Goal: Submit feedback/report problem

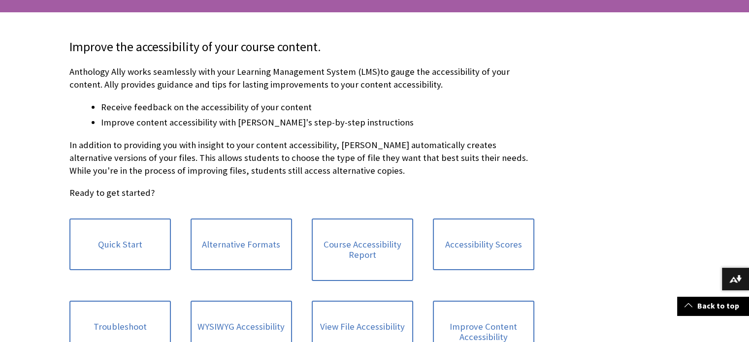
scroll to position [195, 0]
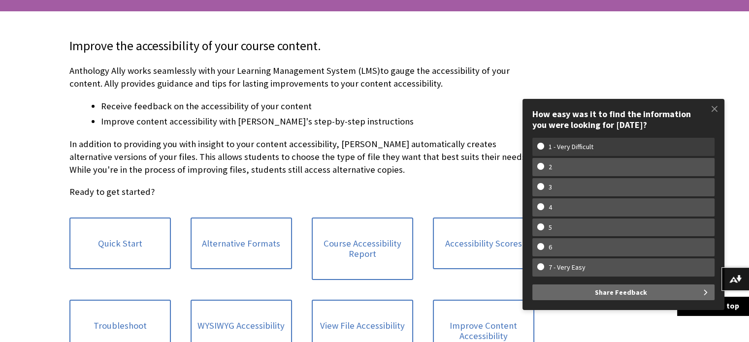
click at [587, 147] on w-span "1 - Very Difficult" at bounding box center [571, 147] width 67 height 8
click at [544, 147] on input "1 - Very Difficult" at bounding box center [541, 146] width 6 height 6
radio input "true"
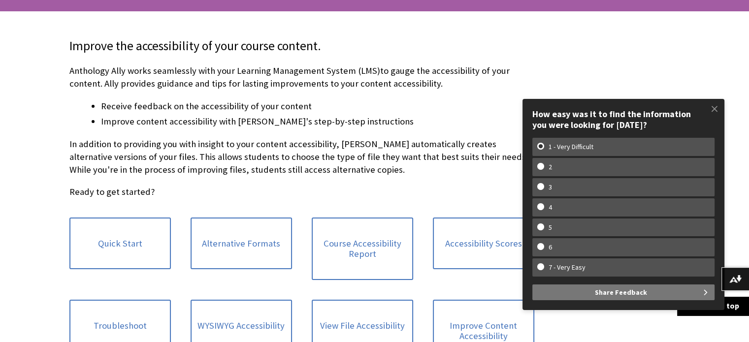
click at [595, 294] on button "Share Feedback" at bounding box center [624, 293] width 182 height 16
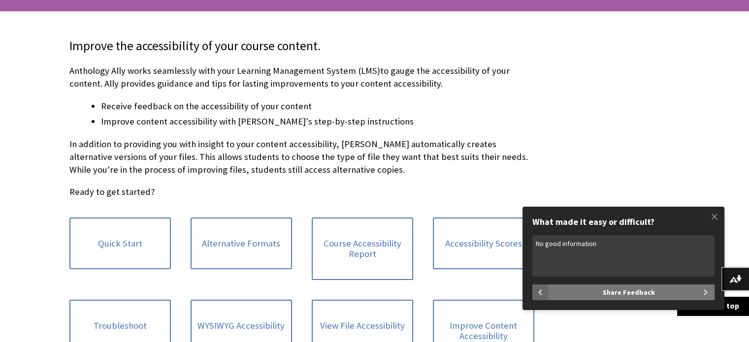
type textarea "No good information"
click at [585, 293] on button "Share Feedback" at bounding box center [631, 293] width 167 height 16
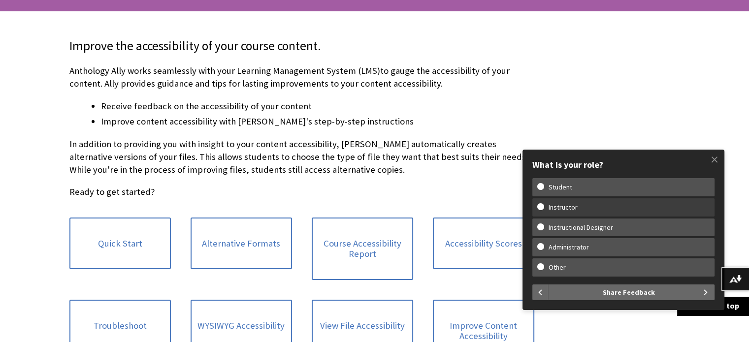
click at [583, 207] on w-span "Instructor" at bounding box center [564, 207] width 52 height 8
click at [544, 207] on input "Instructor" at bounding box center [541, 206] width 6 height 6
radio input "true"
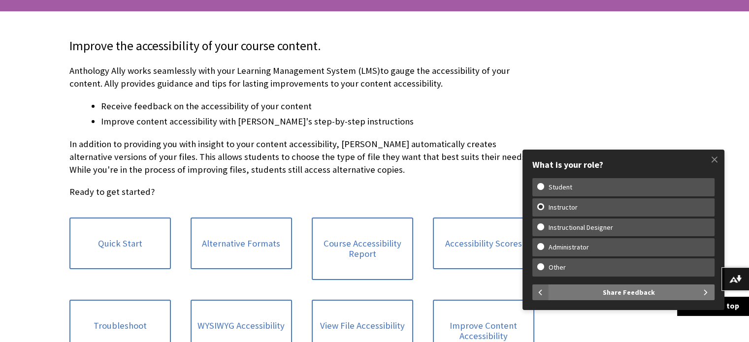
click at [574, 288] on button "Share Feedback" at bounding box center [631, 293] width 167 height 16
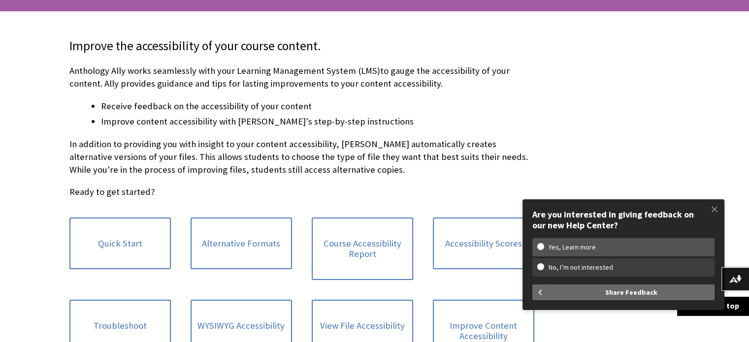
click at [571, 269] on w-span "No, I’m not interested" at bounding box center [581, 268] width 87 height 8
click at [544, 269] on input "No, I’m not interested" at bounding box center [541, 267] width 6 height 6
radio input "true"
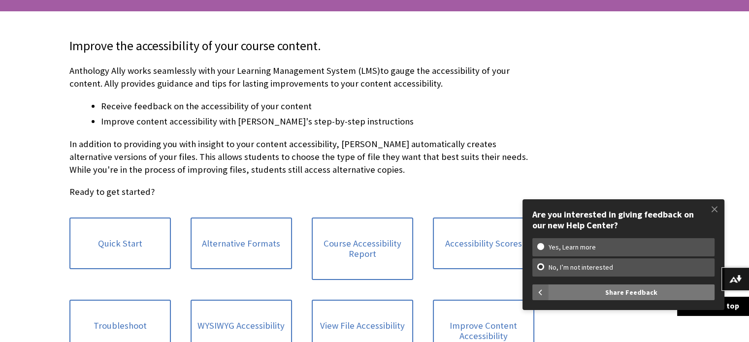
click at [571, 299] on button "Share Feedback" at bounding box center [631, 293] width 167 height 16
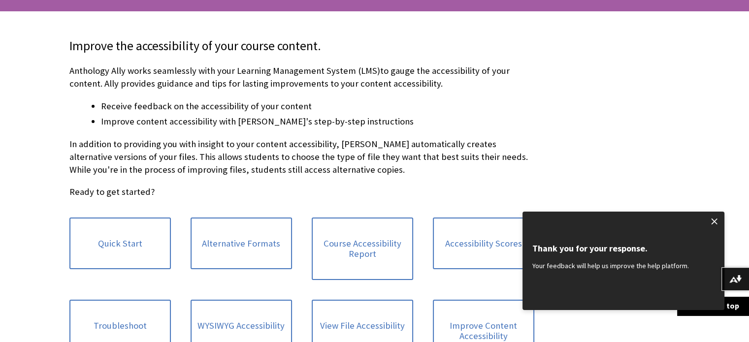
click at [713, 218] on span at bounding box center [715, 221] width 21 height 21
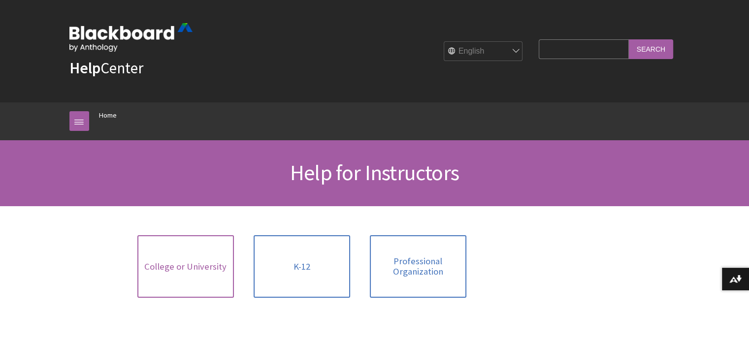
click at [171, 270] on span "College or University" at bounding box center [185, 267] width 82 height 11
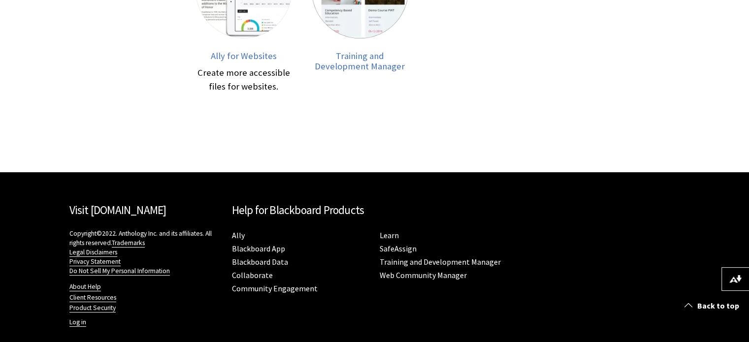
scroll to position [565, 0]
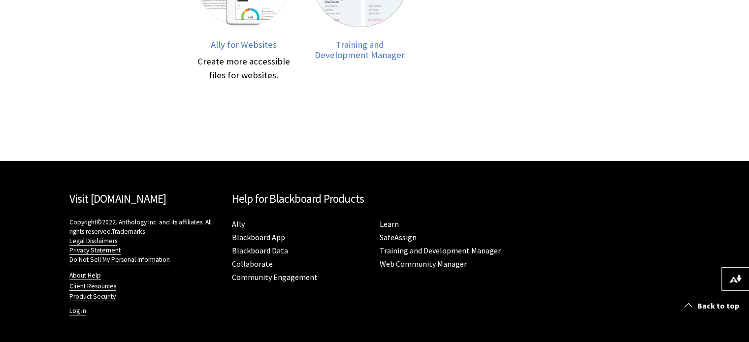
click at [108, 202] on link "Visit [DOMAIN_NAME]" at bounding box center [117, 199] width 97 height 14
click at [282, 237] on link "Blackboard App" at bounding box center [258, 238] width 53 height 10
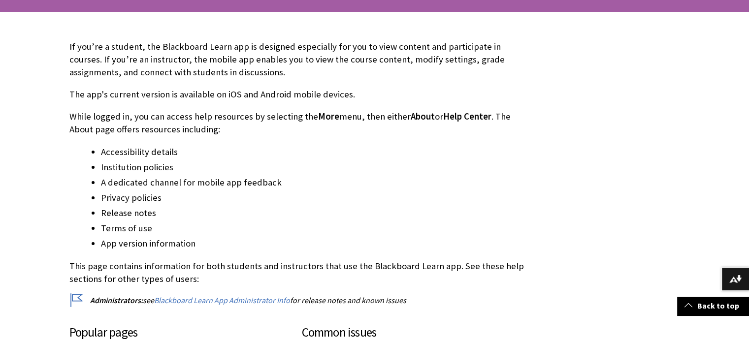
scroll to position [197, 0]
